Goal: Check status: Check status

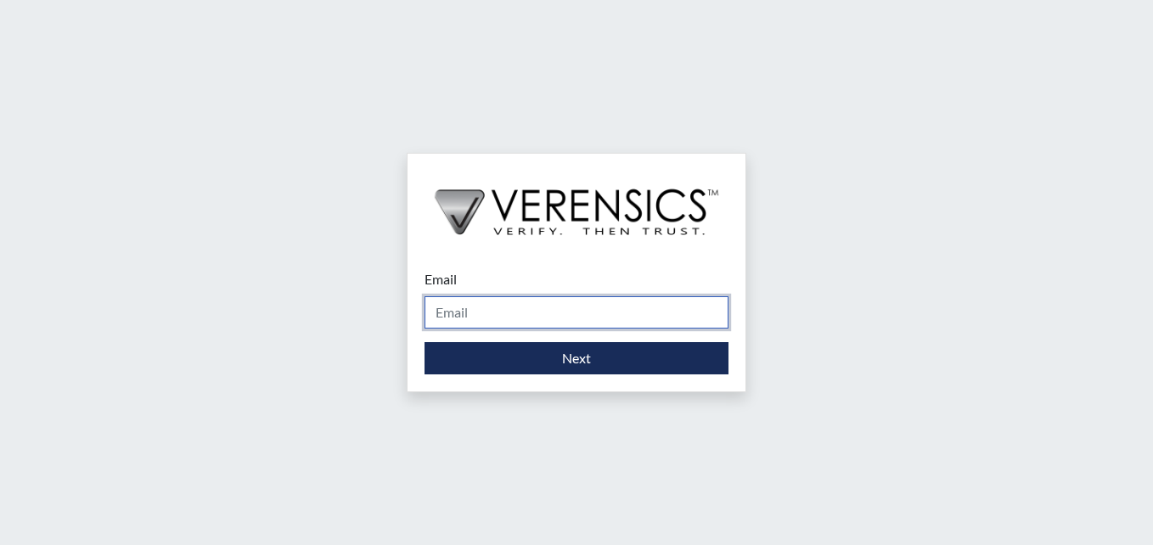
click at [476, 324] on input "Email" at bounding box center [576, 312] width 304 height 32
type input "[PERSON_NAME][EMAIL_ADDRESS][PERSON_NAME][DOMAIN_NAME]"
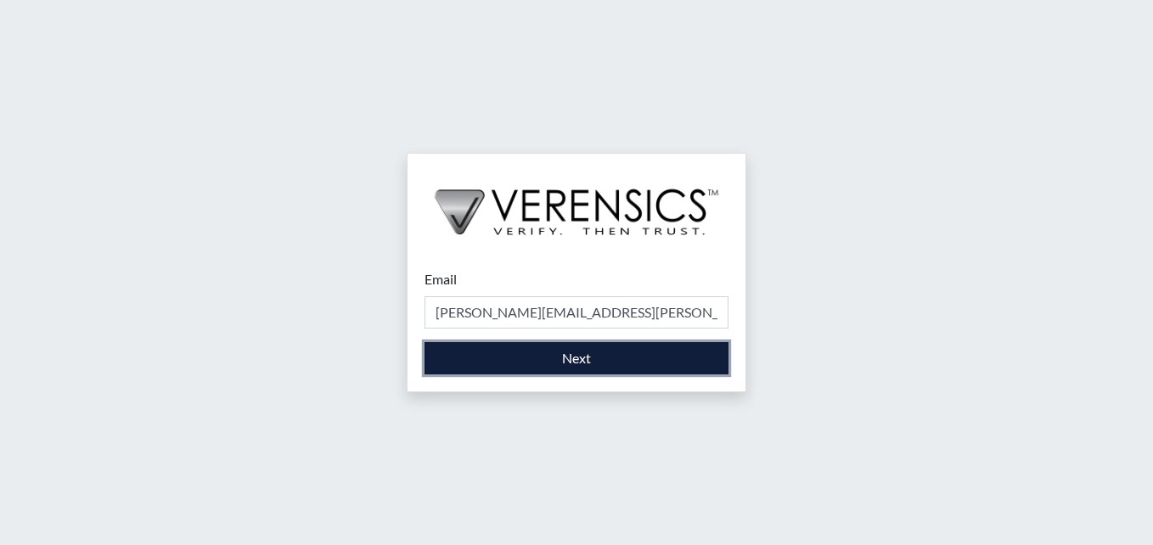
click at [542, 372] on button "Next" at bounding box center [576, 358] width 304 height 32
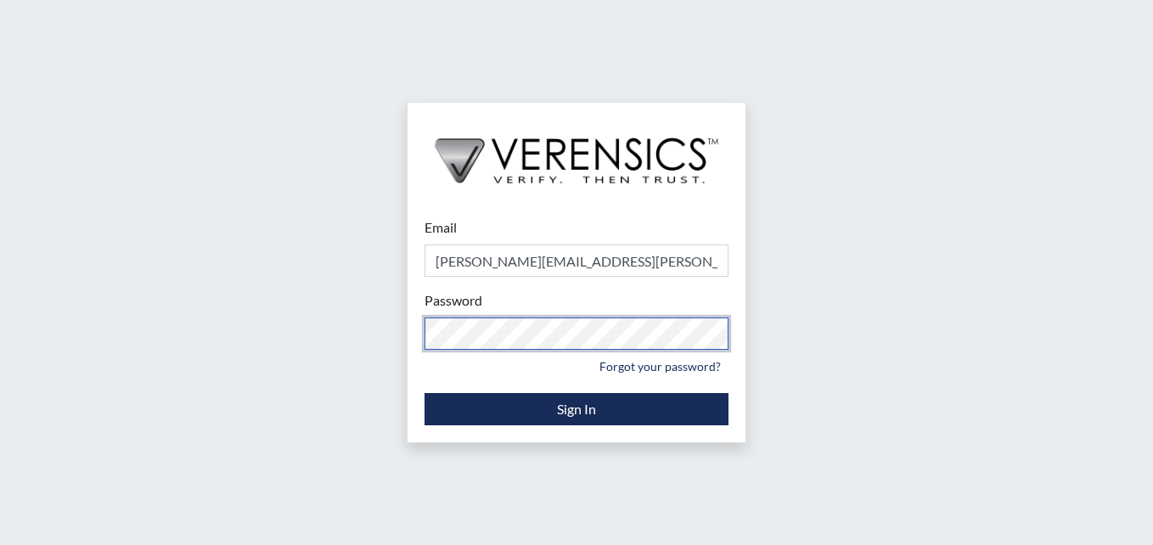
click at [208, 286] on div "Email stacy-ann.parker@gdc.ga.gov Please provide your email address. Password P…" at bounding box center [576, 272] width 1153 height 545
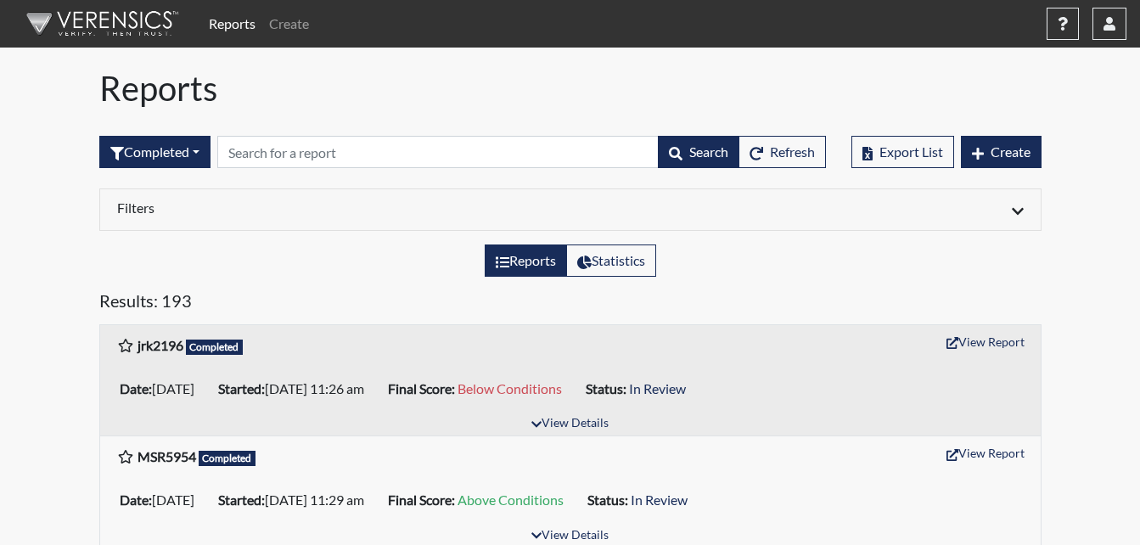
click at [1019, 326] on div "jrk2196 Completed View Report" at bounding box center [570, 345] width 941 height 40
click at [1006, 336] on button "View Report" at bounding box center [985, 342] width 93 height 26
click at [1106, 31] on button "button" at bounding box center [1110, 24] width 34 height 32
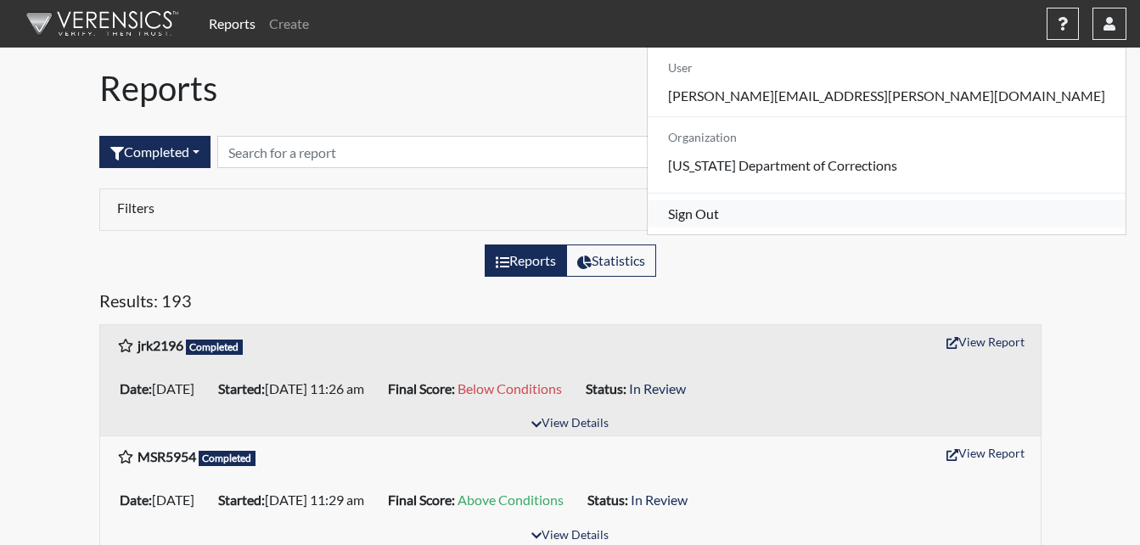
click at [968, 228] on link "Sign Out" at bounding box center [887, 213] width 478 height 27
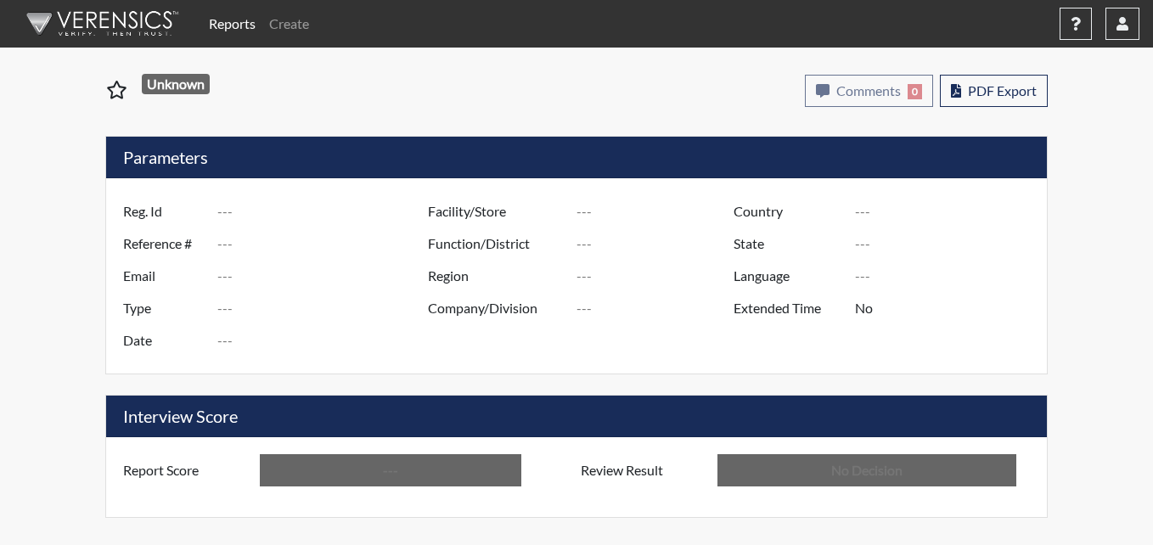
type input "jrk2196"
type input "51447"
type input "---"
type input "Corrections Pre-Employment"
type input "[DATE]"
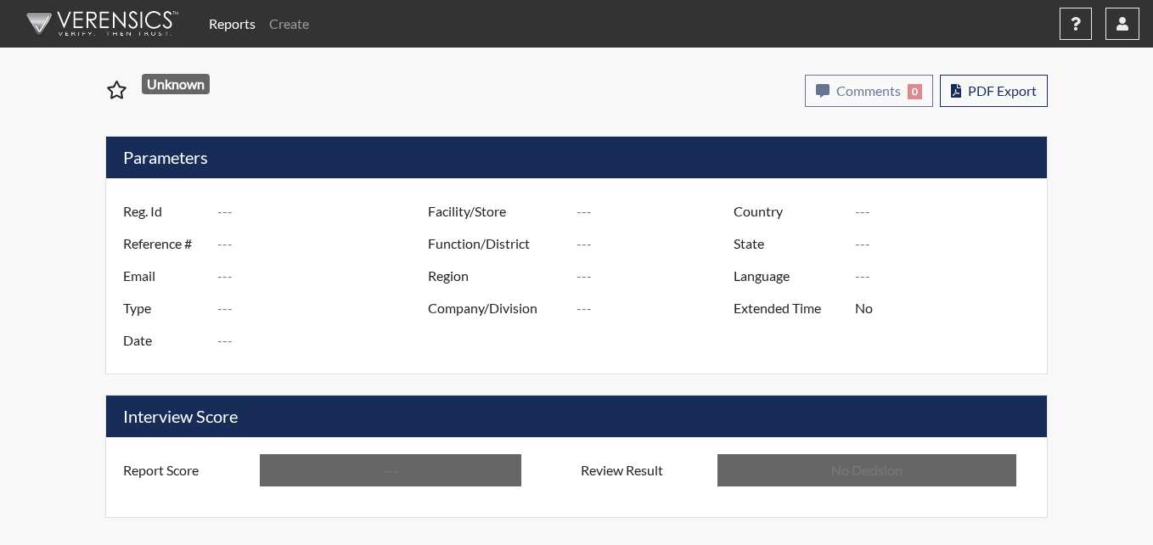
type input "Metro Re-Entry Facility"
type input "[GEOGRAPHIC_DATA]"
type input "[US_STATE]"
type input "English"
type input "Below Conditions"
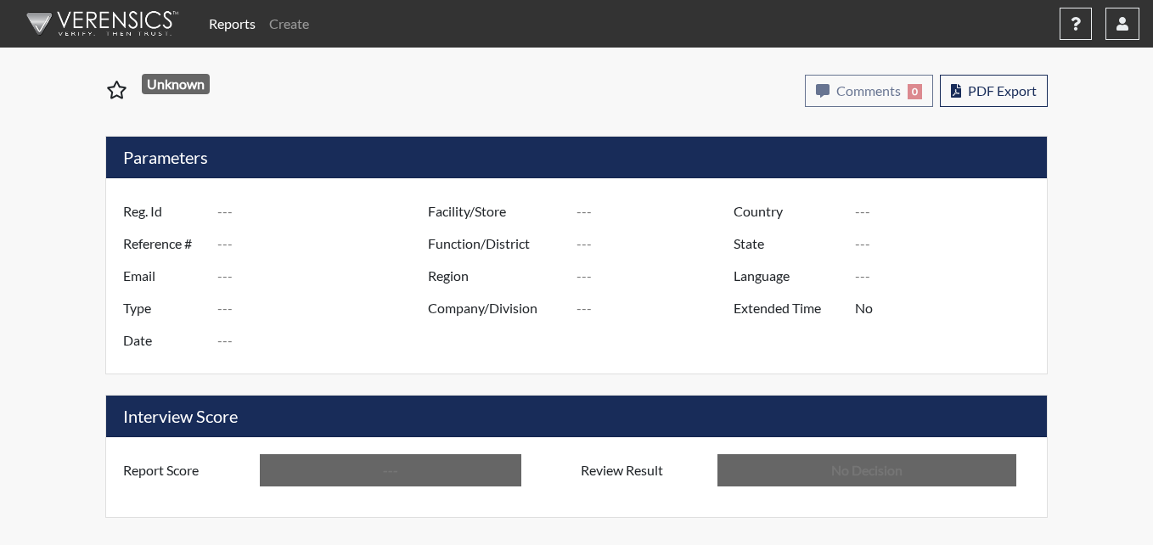
type input "In Review"
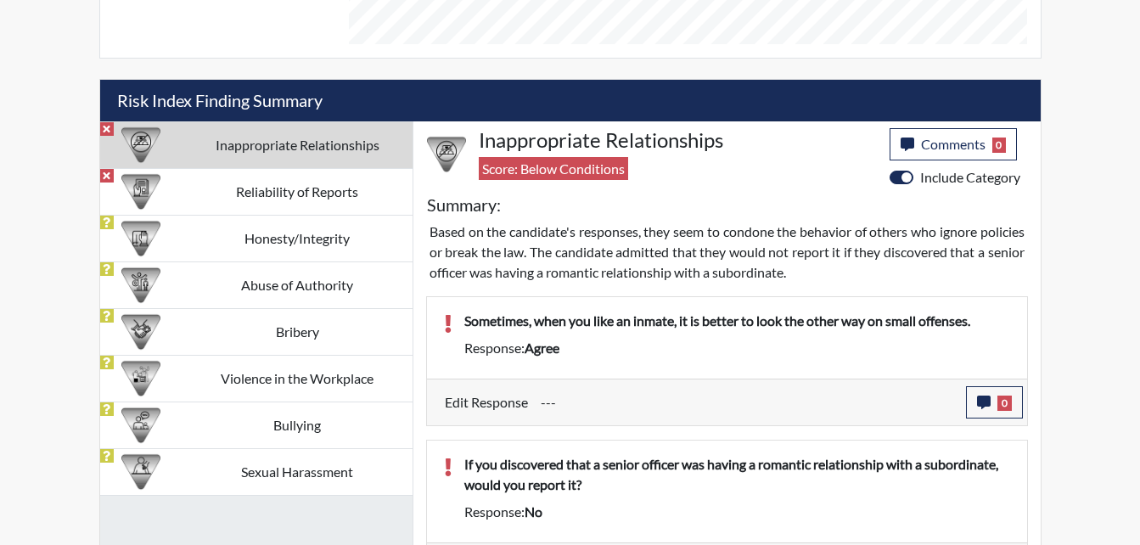
scroll to position [897, 0]
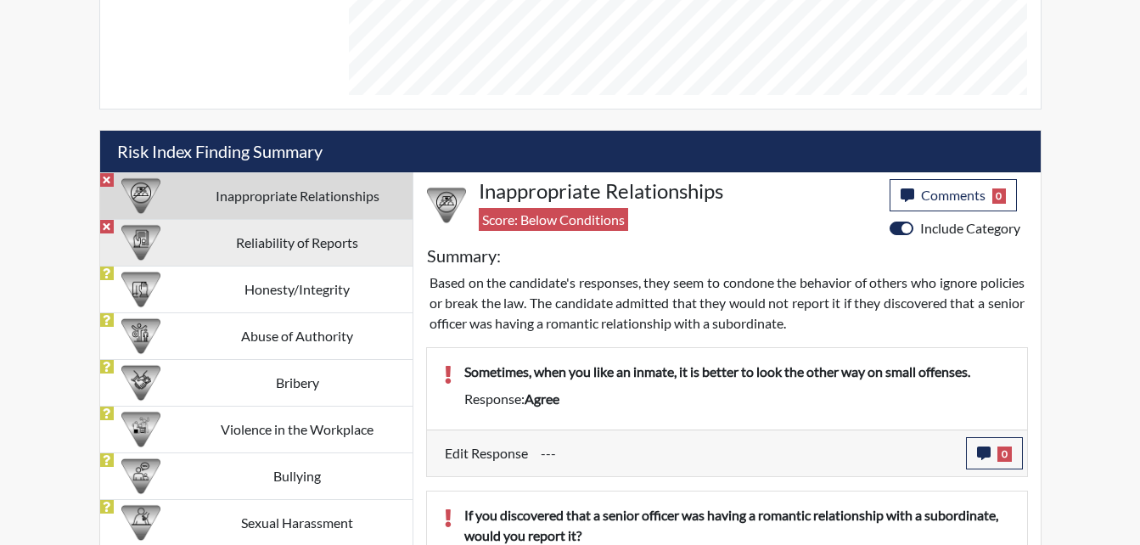
click at [239, 233] on td "Reliability of Reports" at bounding box center [298, 242] width 230 height 47
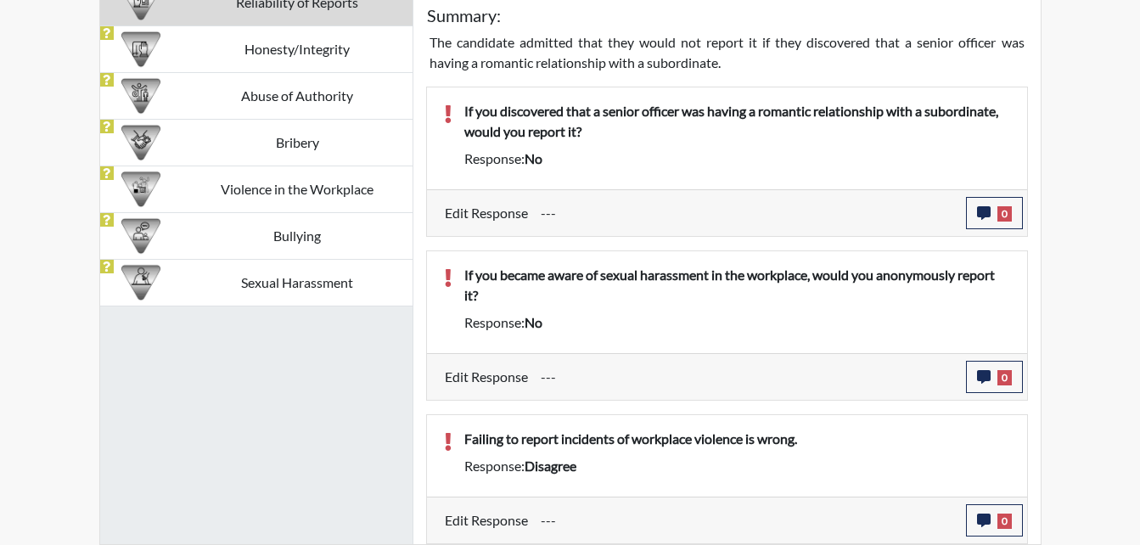
scroll to position [1053, 0]
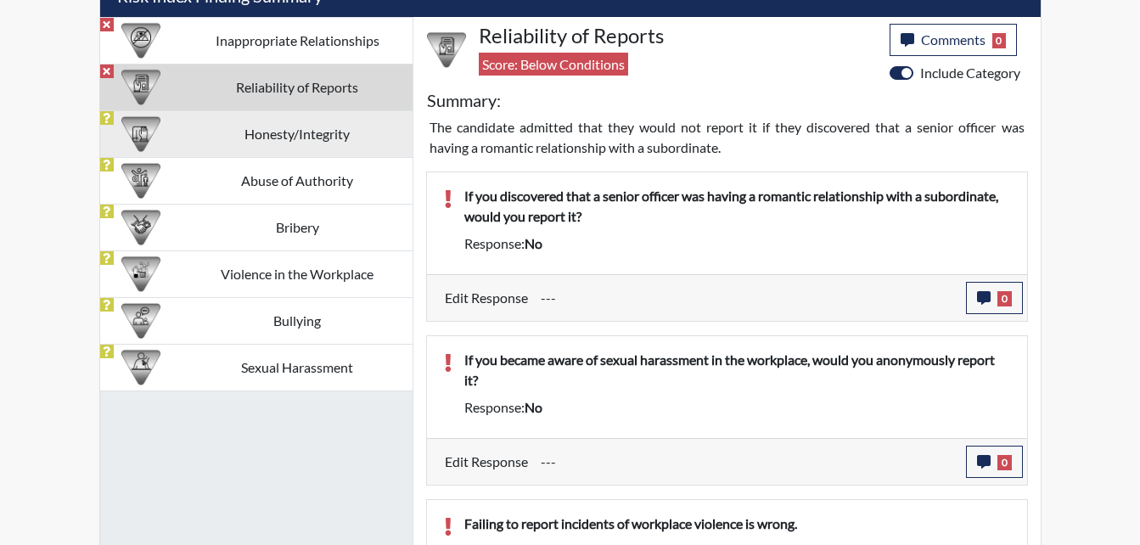
click at [296, 137] on td "Honesty/Integrity" at bounding box center [298, 133] width 230 height 47
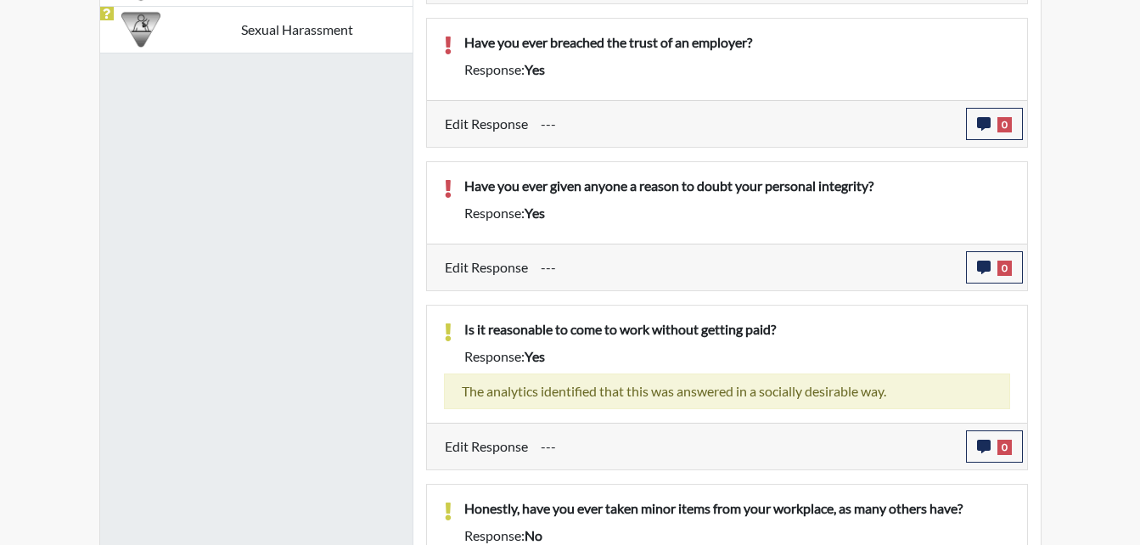
scroll to position [1307, 0]
